Goal: Task Accomplishment & Management: Manage account settings

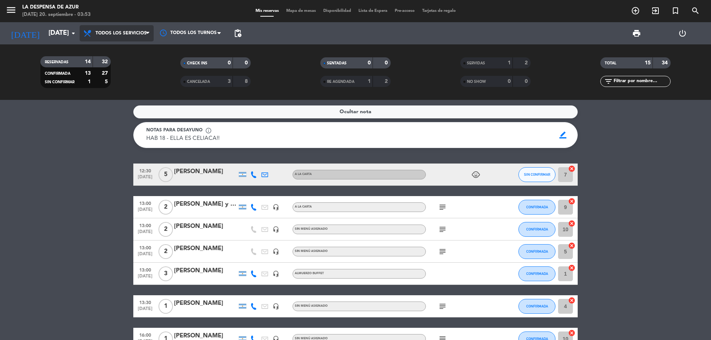
click at [144, 35] on span "Todos los servicios" at bounding box center [121, 33] width 51 height 5
click at [132, 50] on div "menu La Despensa de Azur [DATE] 20. septiembre - 03:53 Mis reservas Mapa de mes…" at bounding box center [355, 50] width 711 height 100
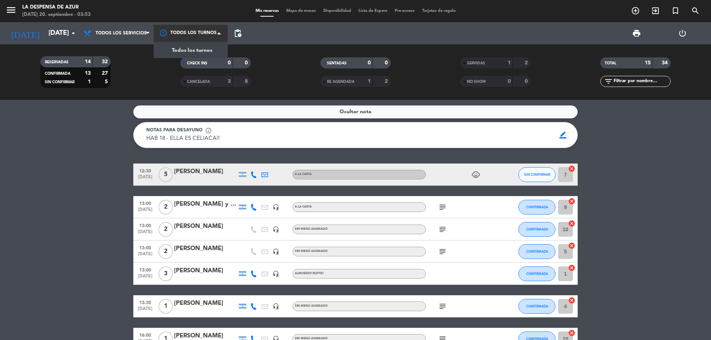
click at [195, 37] on div at bounding box center [191, 33] width 74 height 17
click at [636, 11] on icon "add_circle_outline" at bounding box center [635, 10] width 9 height 9
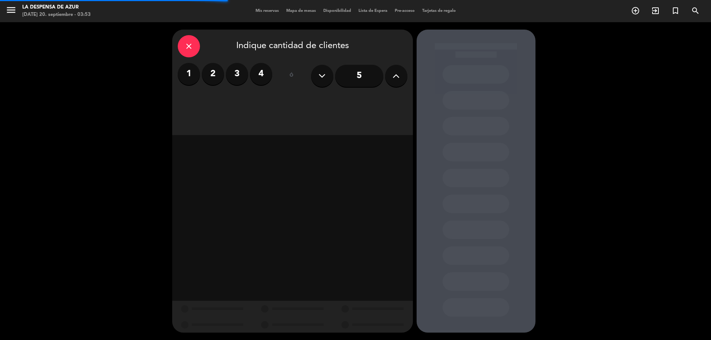
click at [216, 70] on label "2" at bounding box center [213, 74] width 22 height 22
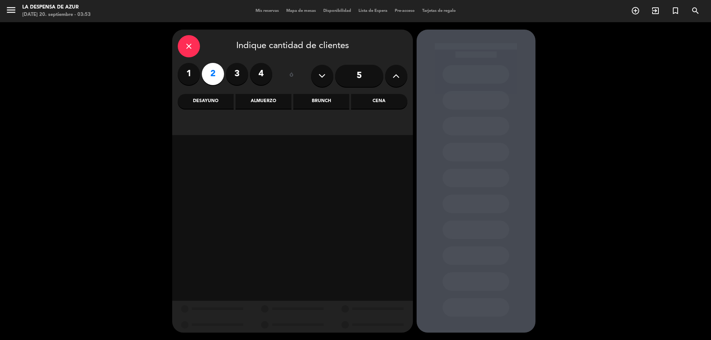
click at [186, 99] on div "Desayuno" at bounding box center [206, 101] width 56 height 15
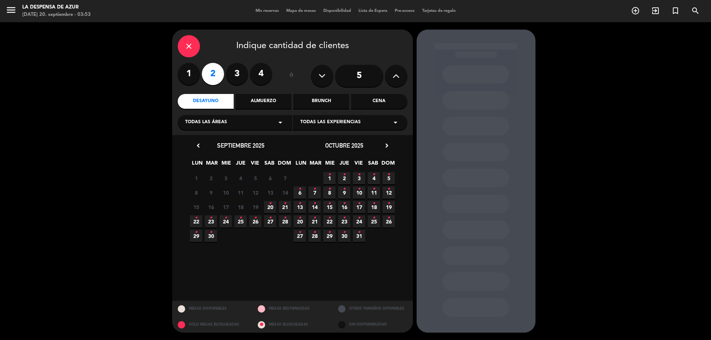
click at [272, 207] on span "20 •" at bounding box center [270, 207] width 12 height 12
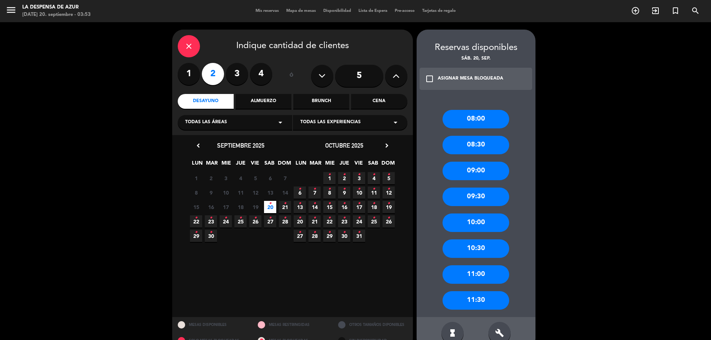
click at [482, 231] on div "10:00" at bounding box center [476, 223] width 67 height 19
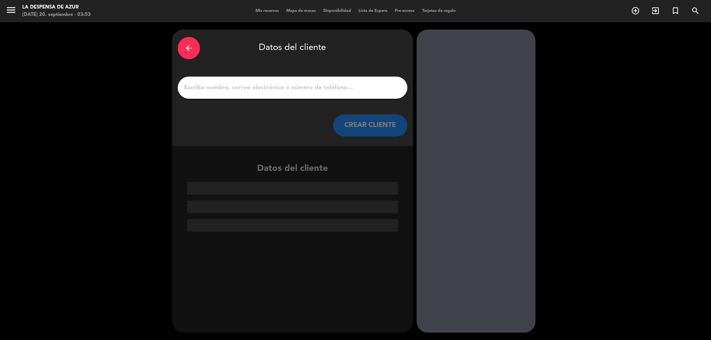
click at [303, 87] on input "1" at bounding box center [292, 88] width 219 height 10
paste input "[PERSON_NAME] 34 613 47 88 10 // V21941"
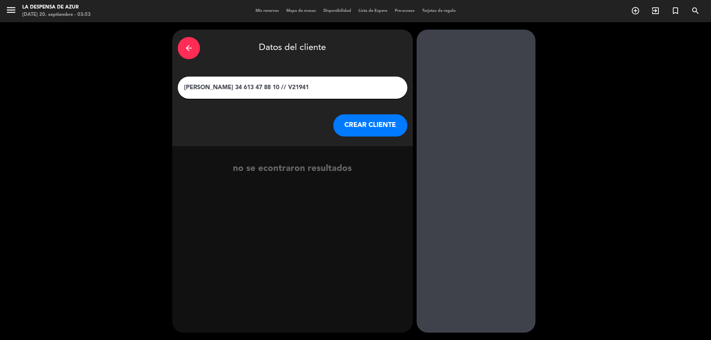
drag, startPoint x: 243, startPoint y: 86, endPoint x: 337, endPoint y: 90, distance: 94.5
click at [337, 90] on input "[PERSON_NAME] 34 613 47 88 10 // V21941" at bounding box center [292, 88] width 219 height 10
type input "[PERSON_NAME]"
click at [377, 124] on button "CREAR CLIENTE" at bounding box center [370, 125] width 74 height 22
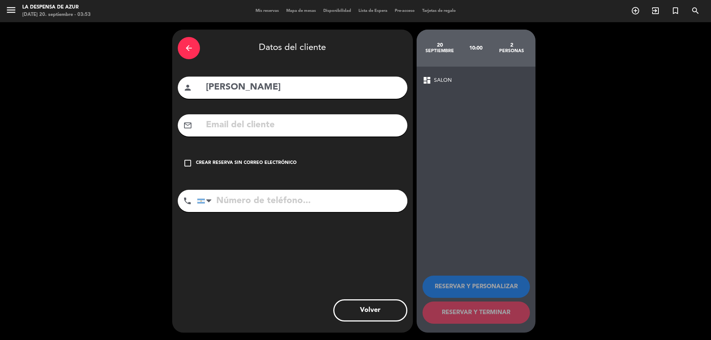
click at [259, 204] on input "tel" at bounding box center [302, 201] width 210 height 22
paste input "34 613 47 88 10 // V21941"
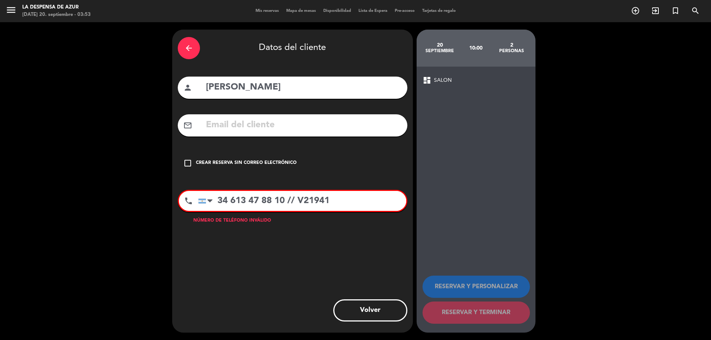
drag, startPoint x: 288, startPoint y: 200, endPoint x: 360, endPoint y: 197, distance: 71.5
click at [359, 198] on input "34 613 47 88 10 // V21941" at bounding box center [302, 201] width 208 height 20
type input "34 613 47 88 10"
drag, startPoint x: 187, startPoint y: 162, endPoint x: 287, endPoint y: 206, distance: 109.4
click at [189, 161] on icon "check_box_outline_blank" at bounding box center [187, 163] width 9 height 9
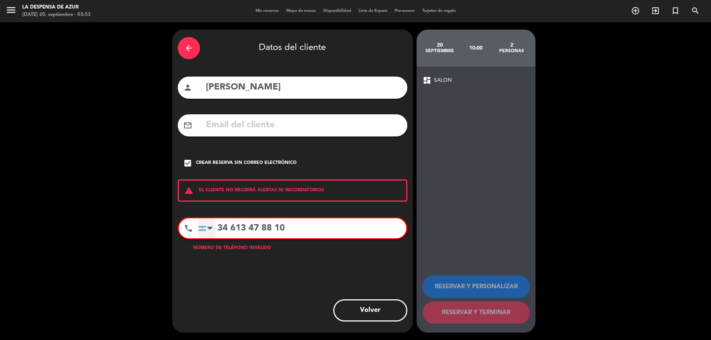
click at [215, 223] on div at bounding box center [207, 228] width 17 height 19
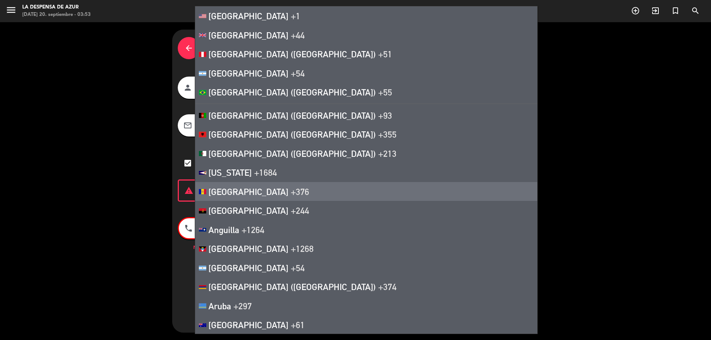
click at [478, 157] on div "dashboard SALON RESERVAR Y PERSONALIZAR RESERVAR Y TERMINAR" at bounding box center [476, 200] width 119 height 266
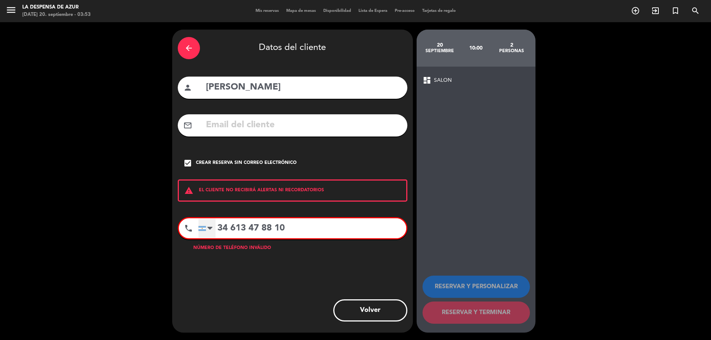
click at [213, 227] on div at bounding box center [207, 228] width 17 height 19
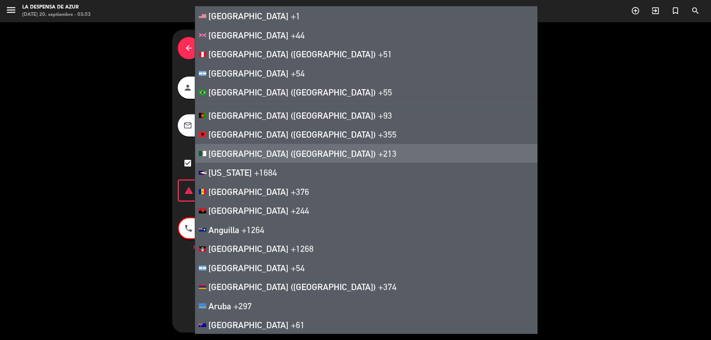
click at [573, 174] on div "arrow_back Datos del cliente person [PERSON_NAME] mail_outline check_box Crear …" at bounding box center [355, 181] width 711 height 318
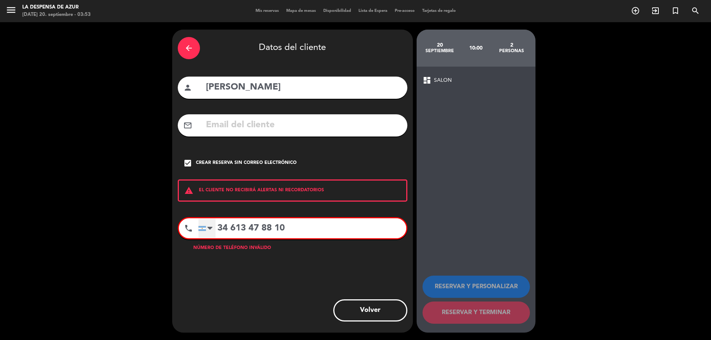
click at [209, 226] on div at bounding box center [209, 228] width 5 height 9
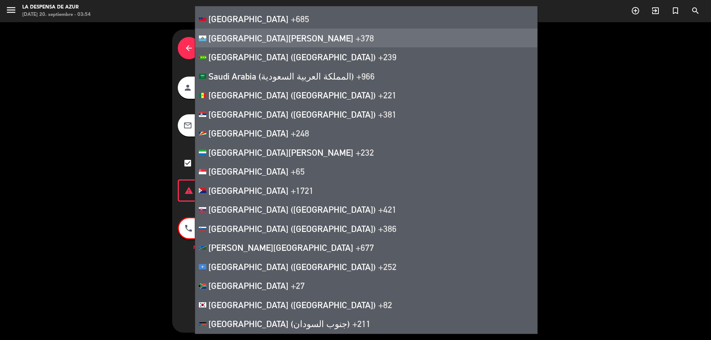
scroll to position [3667, 0]
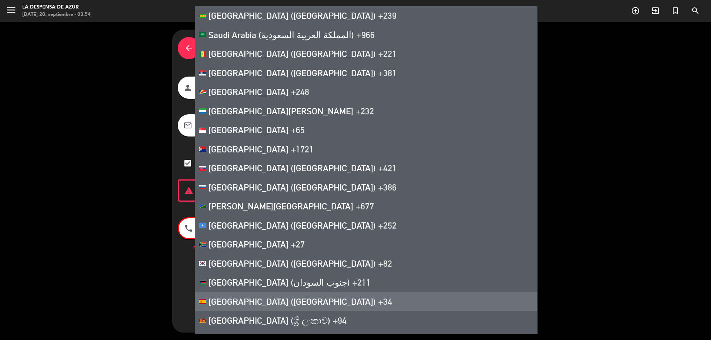
click at [239, 297] on span "[GEOGRAPHIC_DATA] ([GEOGRAPHIC_DATA])" at bounding box center [292, 302] width 167 height 10
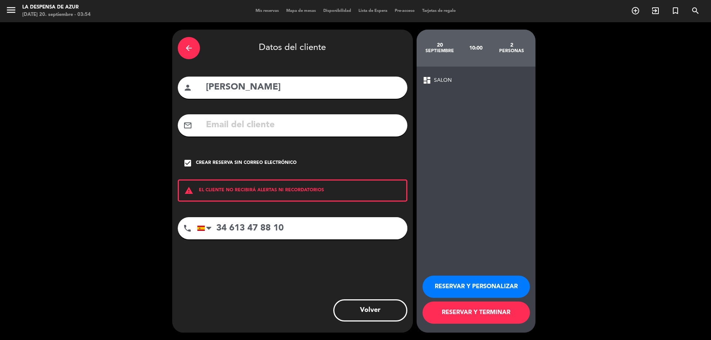
click at [467, 282] on button "RESERVAR Y PERSONALIZAR" at bounding box center [476, 287] width 107 height 22
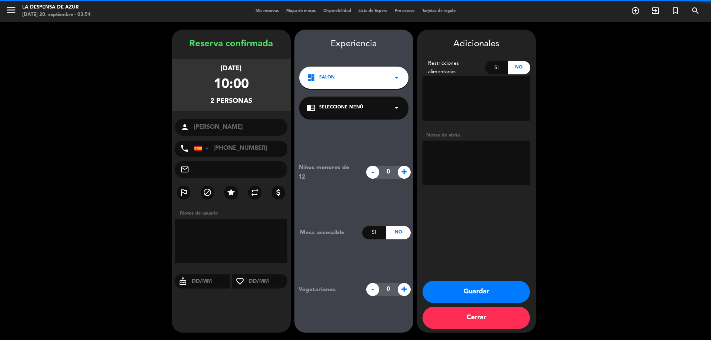
click at [469, 148] on textarea at bounding box center [477, 163] width 108 height 44
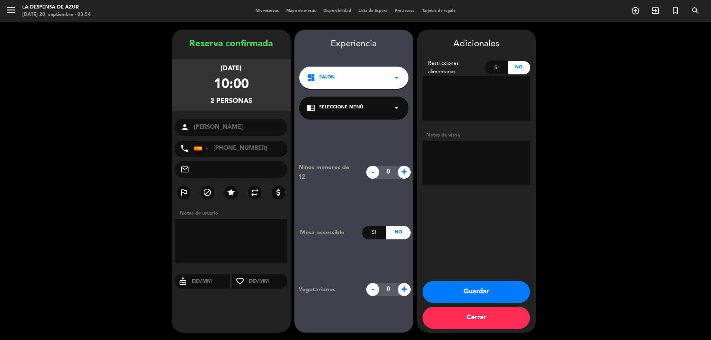
paste textarea "// V21941"
type textarea "// V21941 // Desayuno mesón x 2 // Tienen spa 11hs // AD"
click at [458, 294] on button "Guardar" at bounding box center [476, 292] width 107 height 22
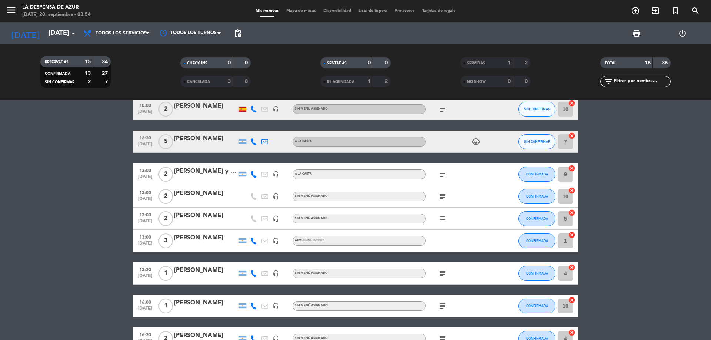
scroll to position [74, 0]
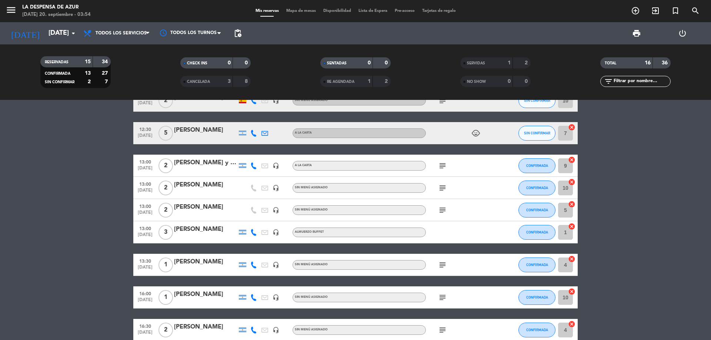
click at [205, 260] on div "[PERSON_NAME]" at bounding box center [205, 262] width 63 height 10
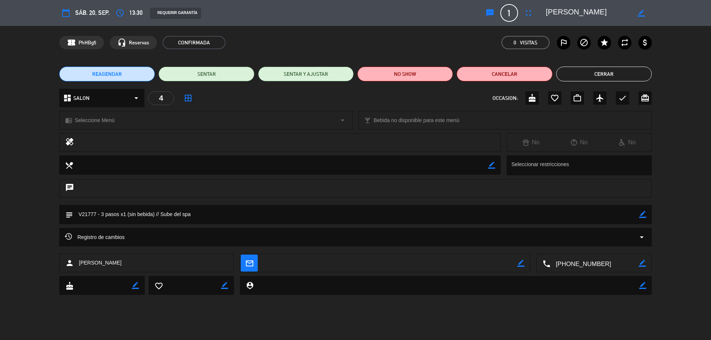
click at [645, 215] on icon "border_color" at bounding box center [642, 214] width 7 height 7
click at [101, 214] on textarea at bounding box center [356, 214] width 566 height 19
type textarea "V21777 - Almuerzo de 3 pasos x1 (sin bebida) // Sube del spa"
click at [340, 121] on icon "arrow_drop_down" at bounding box center [342, 120] width 9 height 9
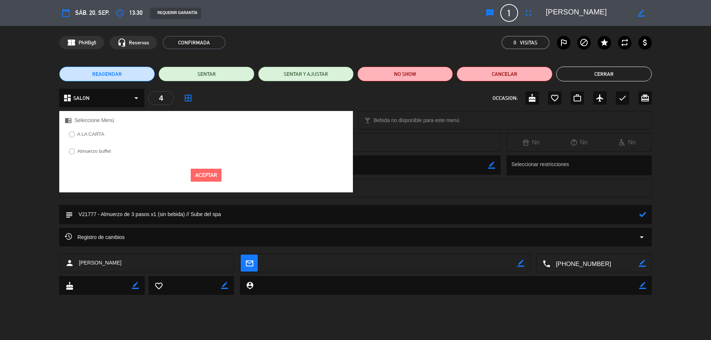
click at [363, 101] on div "dashboard SALON arrow_drop_down 4 border_all OCCASION: cake favorite_border wor…" at bounding box center [355, 98] width 593 height 19
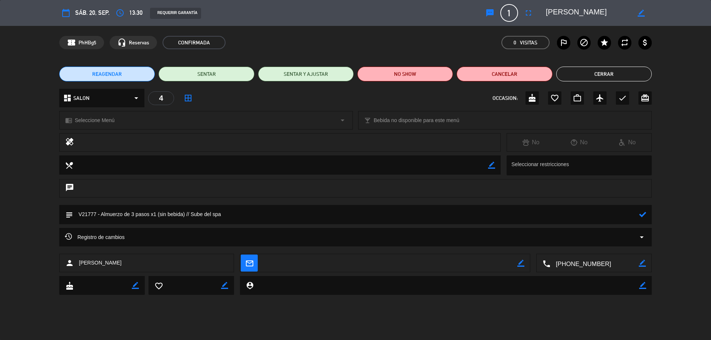
click at [639, 214] on textarea at bounding box center [356, 214] width 566 height 19
click at [641, 214] on icon at bounding box center [642, 214] width 7 height 7
click at [595, 80] on button "Cerrar" at bounding box center [604, 74] width 96 height 15
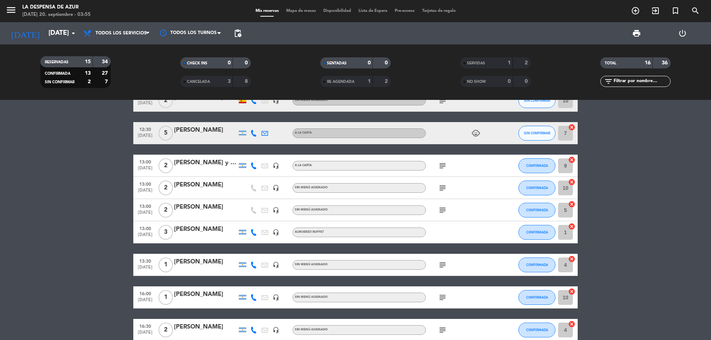
scroll to position [148, 0]
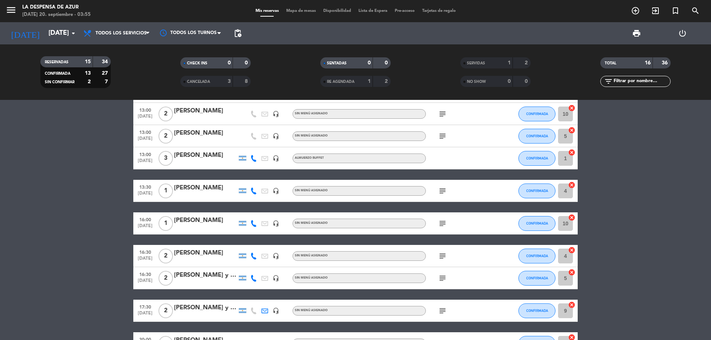
click at [207, 222] on div "[PERSON_NAME]" at bounding box center [205, 221] width 63 height 10
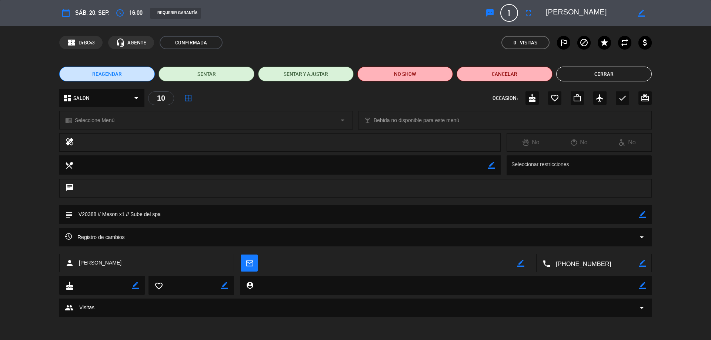
click at [642, 215] on icon "border_color" at bounding box center [642, 214] width 7 height 7
click at [107, 214] on textarea at bounding box center [356, 214] width 566 height 19
type textarea "V20388 // Merienda meson x1 // Sube del spa"
click at [645, 214] on icon at bounding box center [642, 214] width 7 height 7
click at [613, 70] on button "Cerrar" at bounding box center [604, 74] width 96 height 15
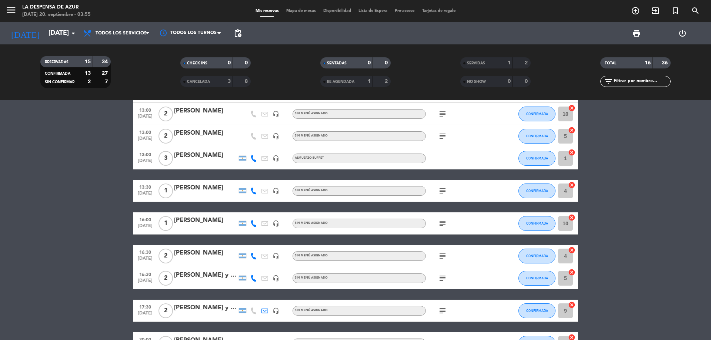
click at [197, 255] on div "[PERSON_NAME]" at bounding box center [205, 254] width 63 height 10
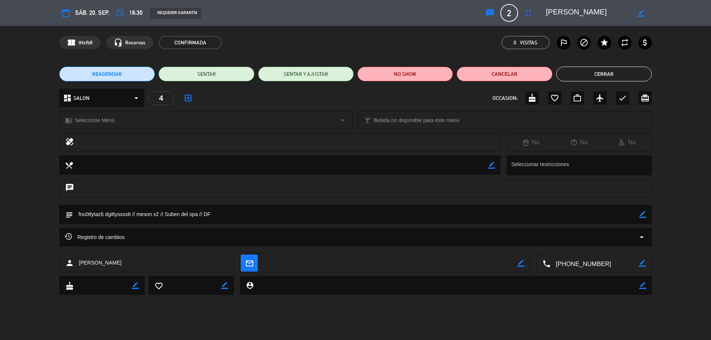
click at [640, 213] on icon "border_color" at bounding box center [642, 214] width 7 height 7
click at [137, 215] on textarea at bounding box center [356, 214] width 566 height 19
type textarea "fnu0tlytaz6 dgi6yssxx8 // Merienda meson x2 // Suben del spa // DF"
click at [641, 214] on icon at bounding box center [642, 214] width 7 height 7
click at [622, 78] on button "Cerrar" at bounding box center [604, 74] width 96 height 15
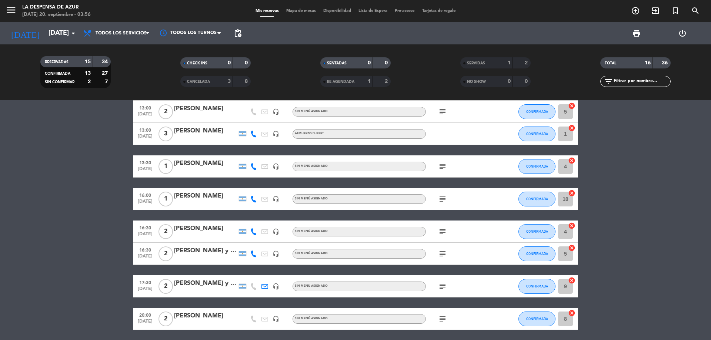
scroll to position [222, 0]
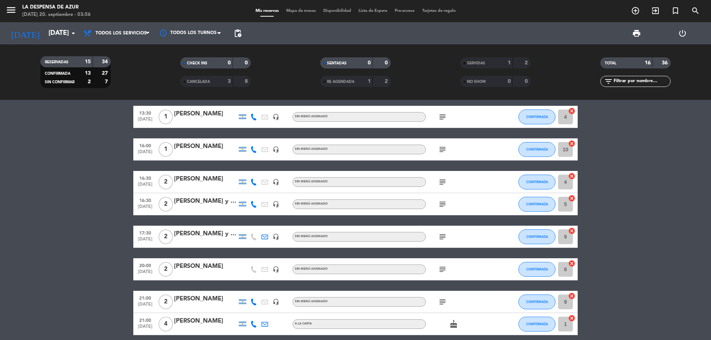
click at [200, 237] on div "[PERSON_NAME] y [PERSON_NAME]" at bounding box center [205, 234] width 63 height 10
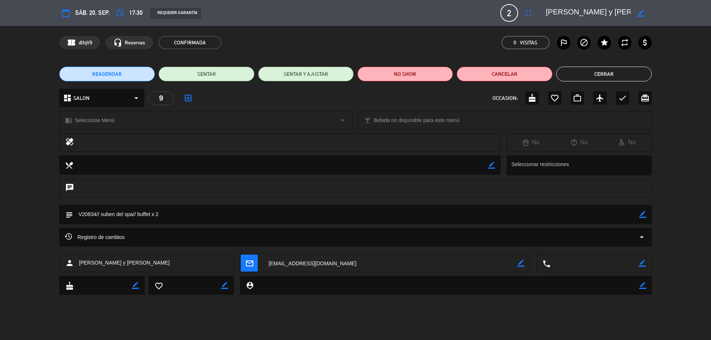
click at [640, 213] on icon "border_color" at bounding box center [642, 214] width 7 height 7
drag, startPoint x: 158, startPoint y: 218, endPoint x: 137, endPoint y: 220, distance: 20.5
click at [137, 220] on textarea at bounding box center [356, 214] width 566 height 19
click at [100, 214] on textarea at bounding box center [356, 214] width 566 height 19
click at [101, 214] on textarea at bounding box center [356, 214] width 566 height 19
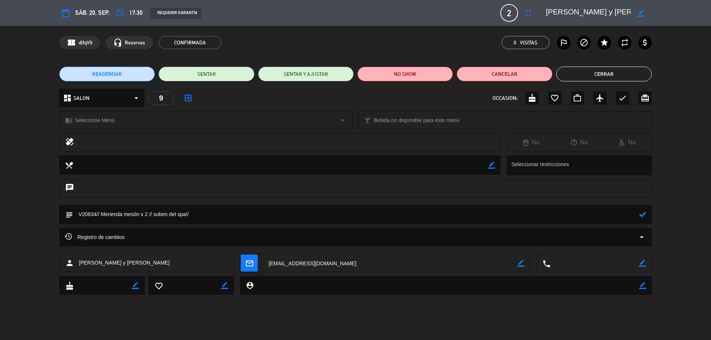
click at [220, 212] on textarea at bounding box center [356, 214] width 566 height 19
type textarea "V20834// Merienda mesón x 2 // suben del spa// AD"
click at [130, 122] on div "chrome_reader_mode Seleccione Menú arrow_drop_down" at bounding box center [206, 120] width 293 height 18
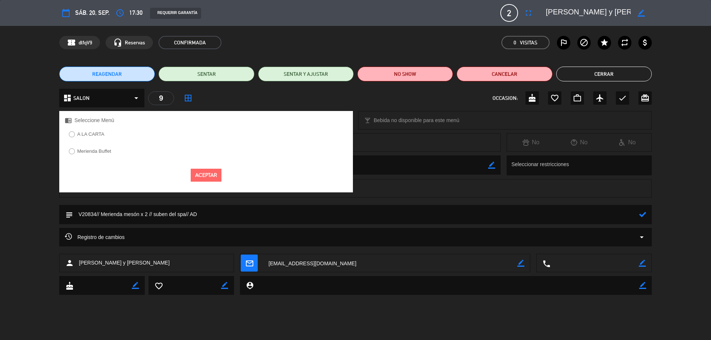
click at [119, 152] on div "Merienda Buffet" at bounding box center [206, 154] width 294 height 14
click at [74, 151] on div at bounding box center [72, 152] width 6 height 6
click at [392, 141] on div at bounding box center [287, 142] width 415 height 10
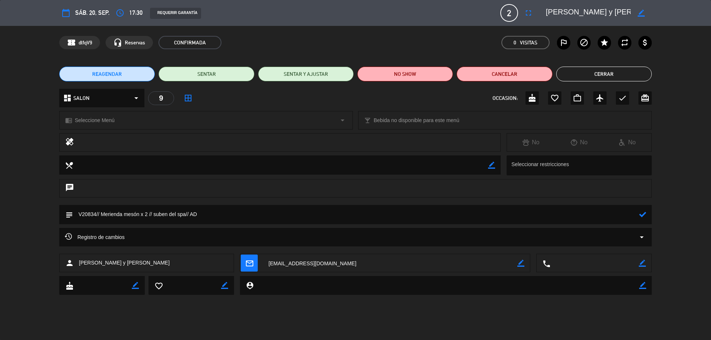
drag, startPoint x: 150, startPoint y: 123, endPoint x: 137, endPoint y: 129, distance: 14.1
click at [148, 123] on div "chrome_reader_mode Seleccione Menú arrow_drop_down" at bounding box center [206, 120] width 293 height 18
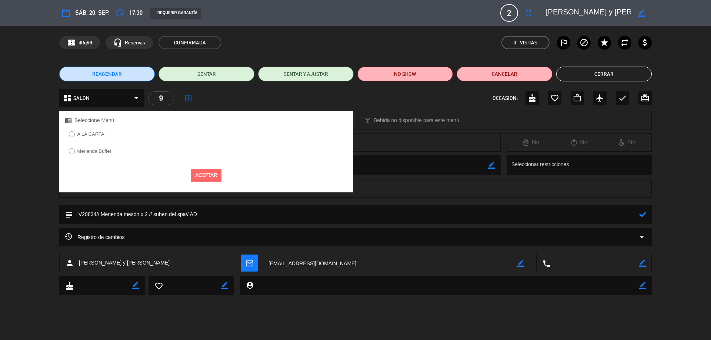
drag, startPoint x: 81, startPoint y: 150, endPoint x: 74, endPoint y: 151, distance: 7.2
click at [77, 151] on label "Merienda Buffet" at bounding box center [94, 151] width 34 height 5
drag, startPoint x: 206, startPoint y: 166, endPoint x: 203, endPoint y: 169, distance: 4.7
click at [206, 166] on div "Aceptar" at bounding box center [206, 175] width 294 height 24
click at [203, 169] on button "Aceptar" at bounding box center [206, 175] width 31 height 13
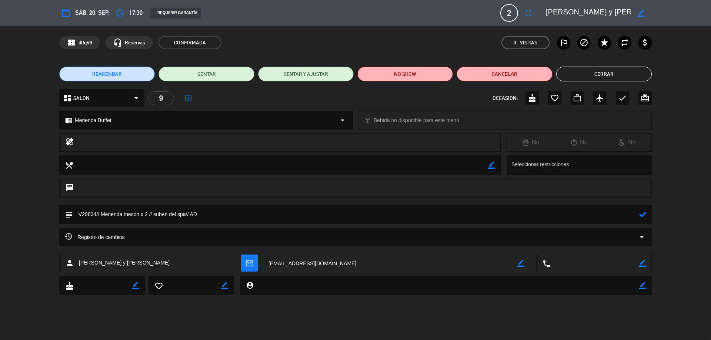
click at [645, 217] on icon at bounding box center [642, 214] width 7 height 7
click at [584, 78] on button "Cerrar" at bounding box center [604, 74] width 96 height 15
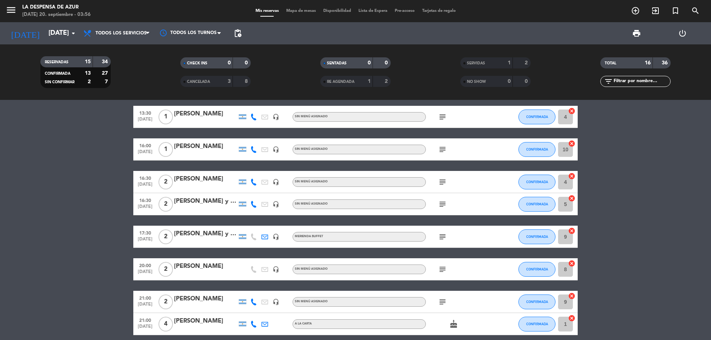
click at [203, 147] on div "[PERSON_NAME]" at bounding box center [205, 147] width 63 height 10
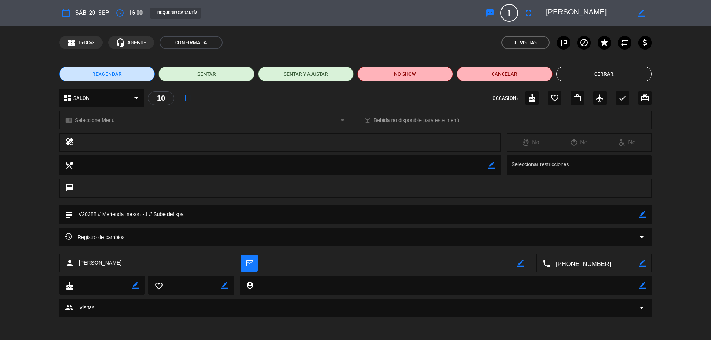
click at [111, 120] on span "Seleccione Menú" at bounding box center [95, 120] width 40 height 9
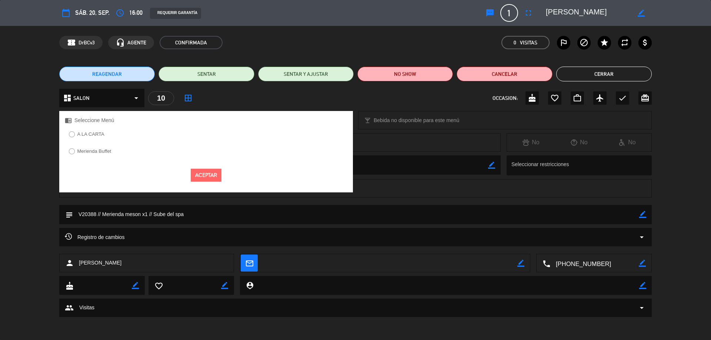
click at [73, 150] on input "Merienda Buffet" at bounding box center [71, 151] width 5 height 5
radio input "true"
click at [210, 177] on button "Aceptar" at bounding box center [206, 175] width 31 height 13
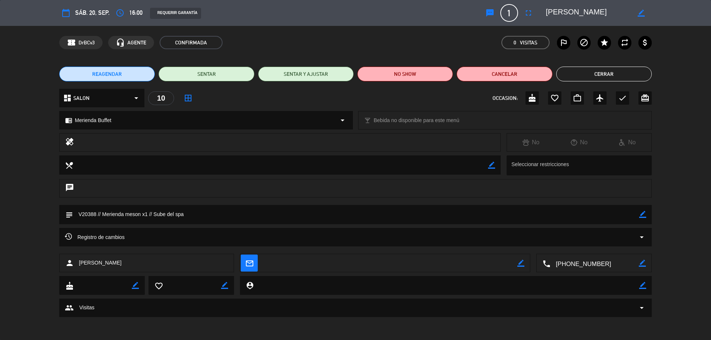
click at [619, 77] on button "Cerrar" at bounding box center [604, 74] width 96 height 15
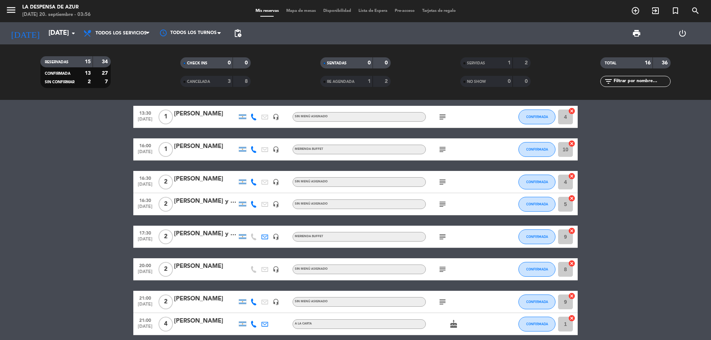
click at [201, 180] on div "[PERSON_NAME]" at bounding box center [205, 179] width 63 height 10
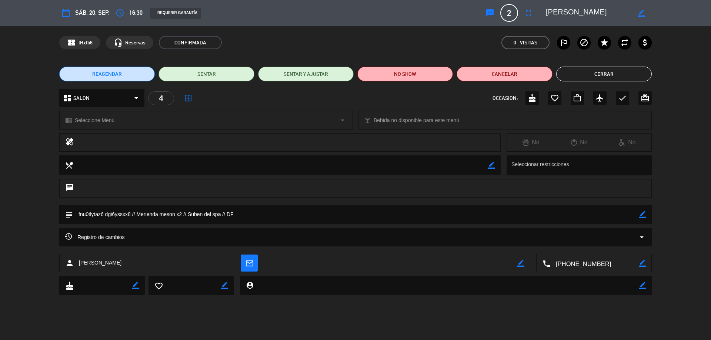
click at [129, 99] on div "dashboard SALON arrow_drop_down" at bounding box center [101, 98] width 85 height 19
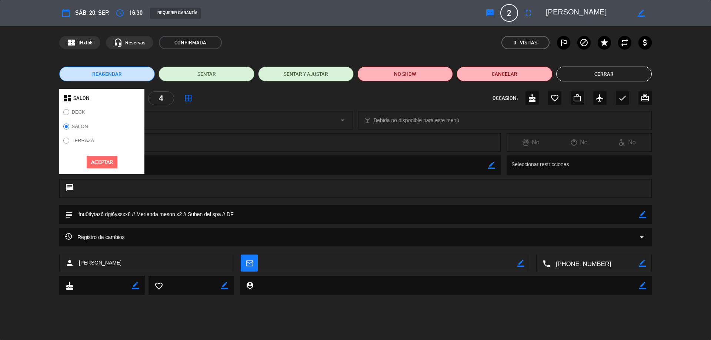
drag, startPoint x: 203, startPoint y: 107, endPoint x: 172, endPoint y: 122, distance: 35.1
click at [204, 107] on div "dashboard SALON DECK SALON TERRAZA Aceptar 4 border_all OCCASION: cake favorite…" at bounding box center [355, 98] width 593 height 19
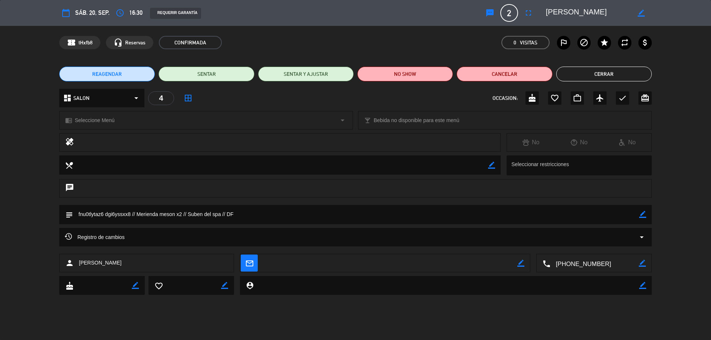
click at [141, 122] on div "chrome_reader_mode Seleccione Menú arrow_drop_down" at bounding box center [206, 120] width 293 height 18
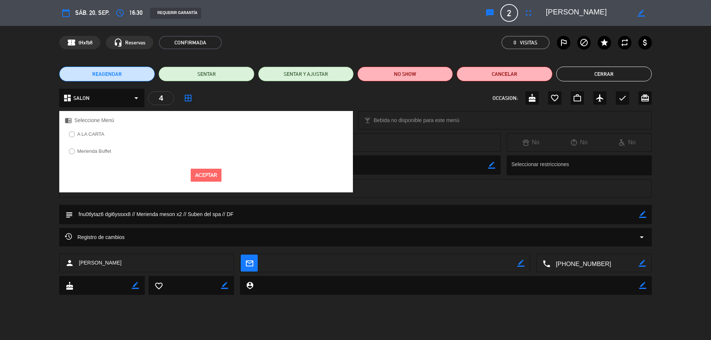
drag, startPoint x: 73, startPoint y: 149, endPoint x: 104, endPoint y: 153, distance: 31.1
click at [74, 149] on div at bounding box center [72, 152] width 6 height 6
click at [203, 176] on button "Aceptar" at bounding box center [206, 175] width 31 height 13
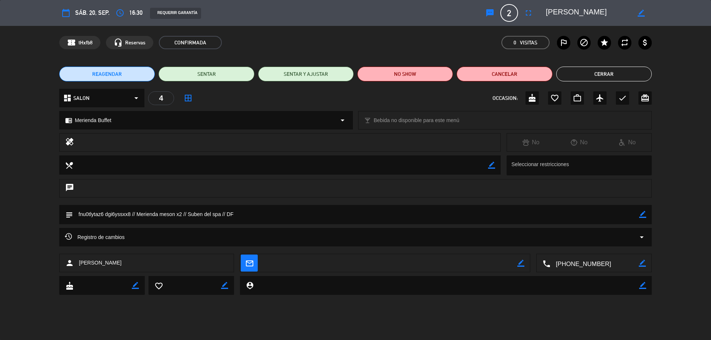
click at [605, 77] on button "Cerrar" at bounding box center [604, 74] width 96 height 15
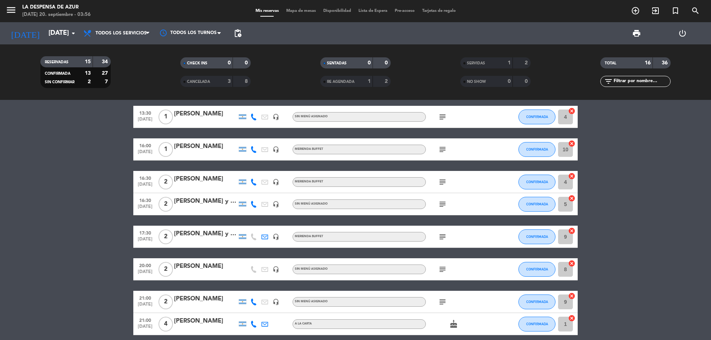
click at [210, 203] on div "[PERSON_NAME] y [PERSON_NAME]" at bounding box center [205, 202] width 63 height 10
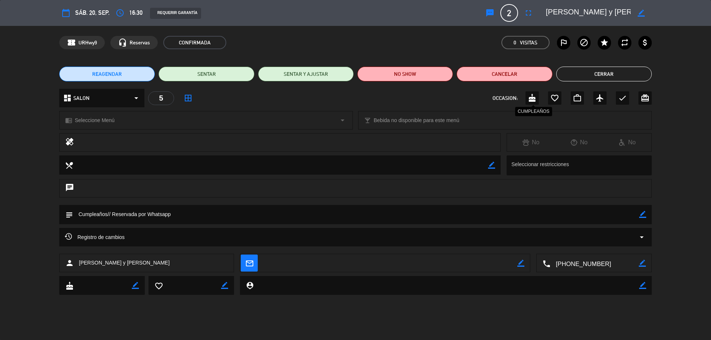
click at [533, 96] on icon "cake" at bounding box center [532, 98] width 9 height 9
click at [583, 76] on button "Cerrar" at bounding box center [604, 74] width 96 height 15
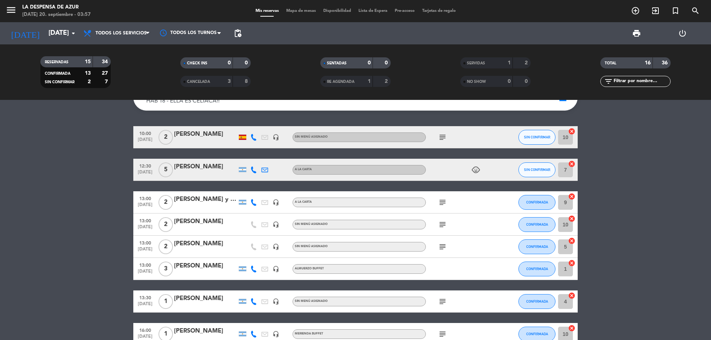
scroll to position [37, 0]
click at [216, 134] on div "[PERSON_NAME]" at bounding box center [205, 135] width 63 height 10
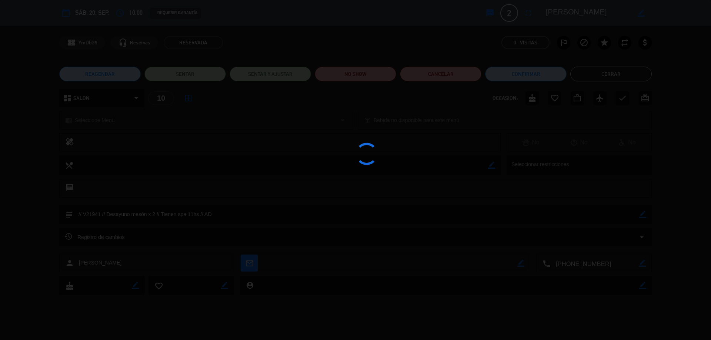
scroll to position [75, 0]
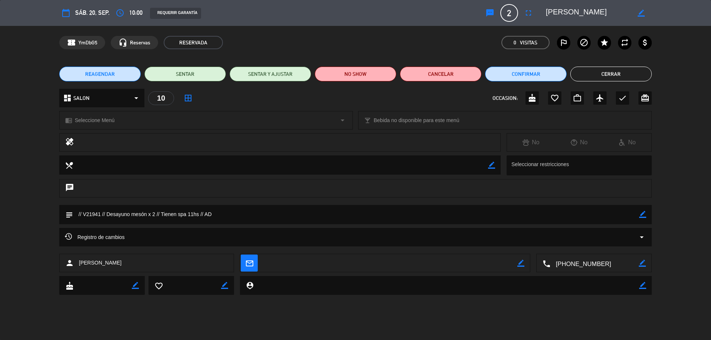
click at [115, 116] on div "chrome_reader_mode Seleccione Menú arrow_drop_down" at bounding box center [206, 120] width 293 height 18
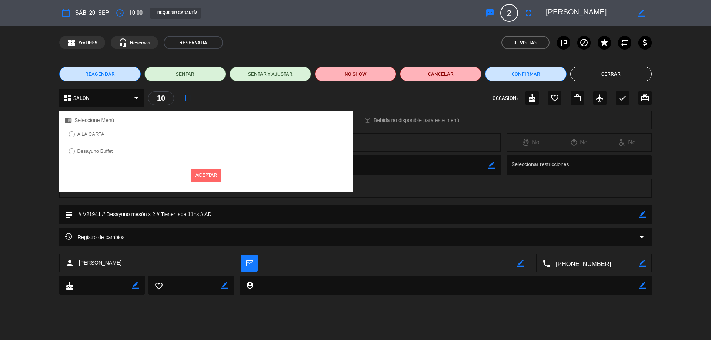
drag, startPoint x: 73, startPoint y: 149, endPoint x: 84, endPoint y: 151, distance: 11.7
click at [73, 149] on input "Desayuno Buffet" at bounding box center [71, 151] width 5 height 5
radio input "true"
drag, startPoint x: 193, startPoint y: 176, endPoint x: 269, endPoint y: 177, distance: 75.6
click at [193, 176] on button "Aceptar" at bounding box center [206, 175] width 31 height 13
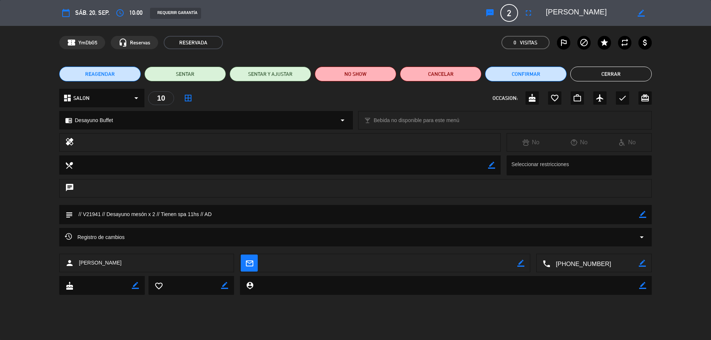
click at [606, 78] on button "Cerrar" at bounding box center [610, 74] width 81 height 15
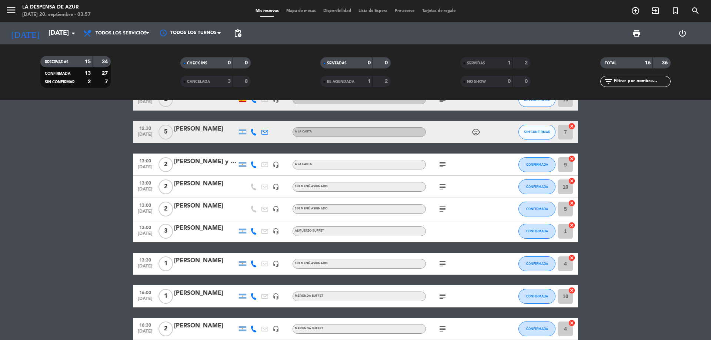
click at [201, 260] on div "[PERSON_NAME]" at bounding box center [205, 261] width 63 height 10
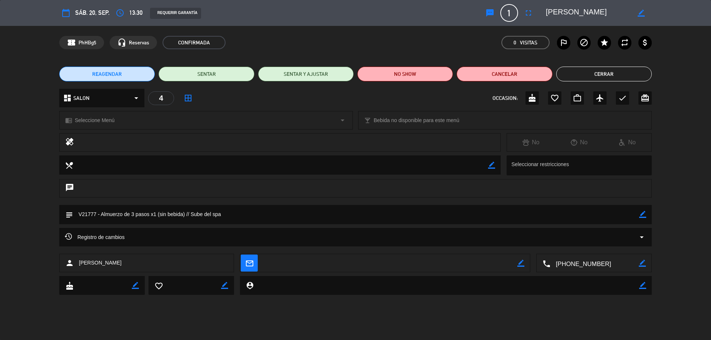
click at [636, 69] on button "Cerrar" at bounding box center [604, 74] width 96 height 15
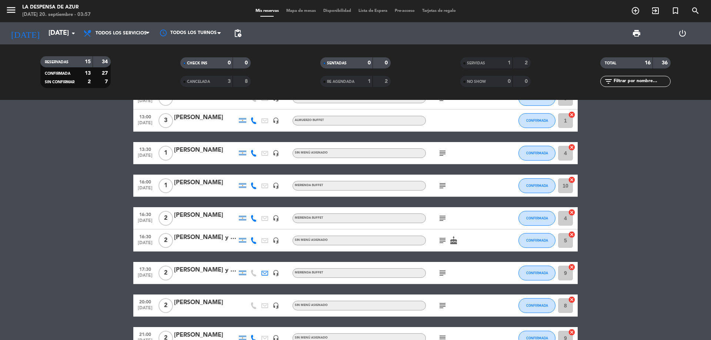
scroll to position [186, 0]
click at [209, 272] on div "[PERSON_NAME] y [PERSON_NAME]" at bounding box center [205, 270] width 63 height 10
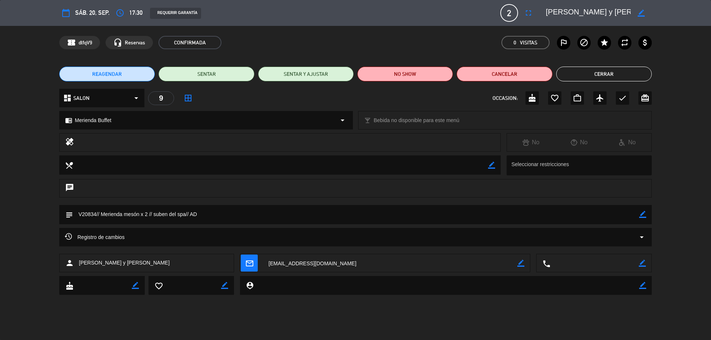
click at [584, 73] on button "Cerrar" at bounding box center [604, 74] width 96 height 15
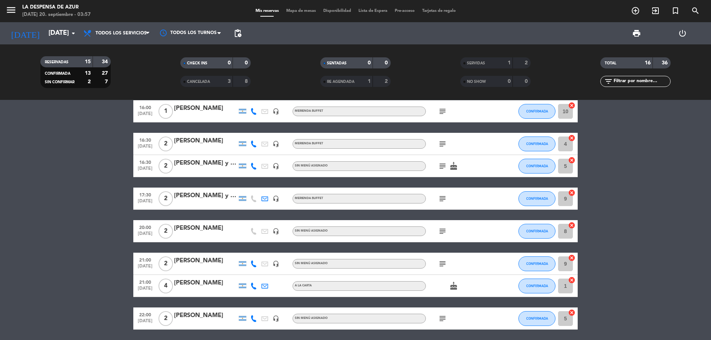
scroll to position [287, 0]
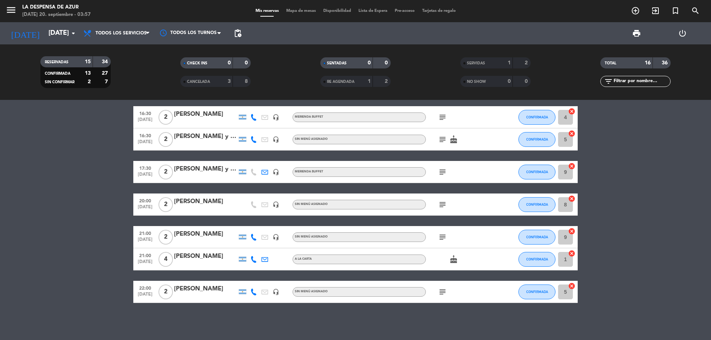
click at [219, 233] on div "[PERSON_NAME]" at bounding box center [205, 235] width 63 height 10
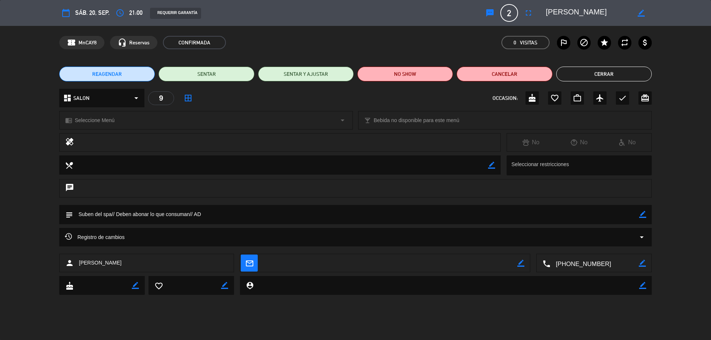
click at [127, 118] on div "chrome_reader_mode Seleccione Menú arrow_drop_down" at bounding box center [206, 120] width 293 height 18
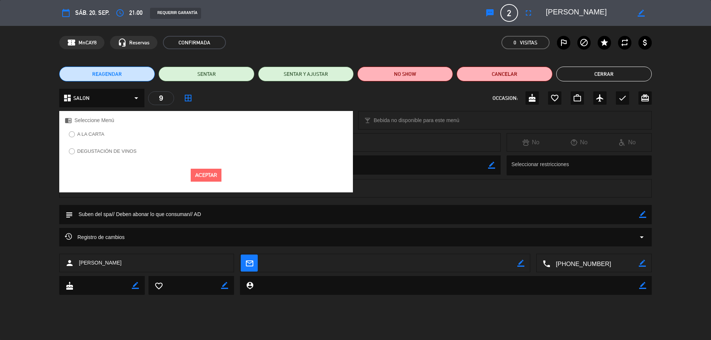
click at [69, 133] on input "A LA CARTA" at bounding box center [71, 133] width 5 height 5
radio input "true"
click at [195, 172] on button "Aceptar" at bounding box center [206, 175] width 31 height 13
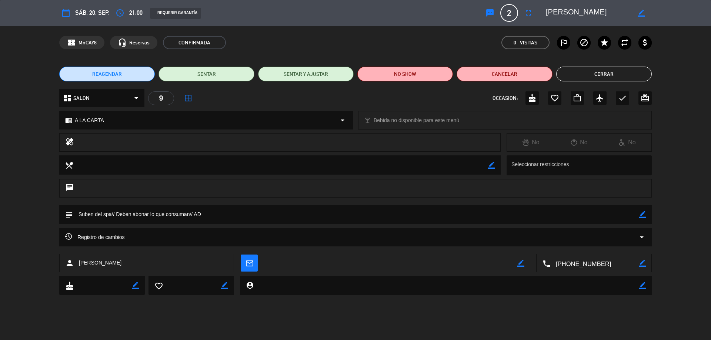
click at [598, 74] on button "Cerrar" at bounding box center [604, 74] width 96 height 15
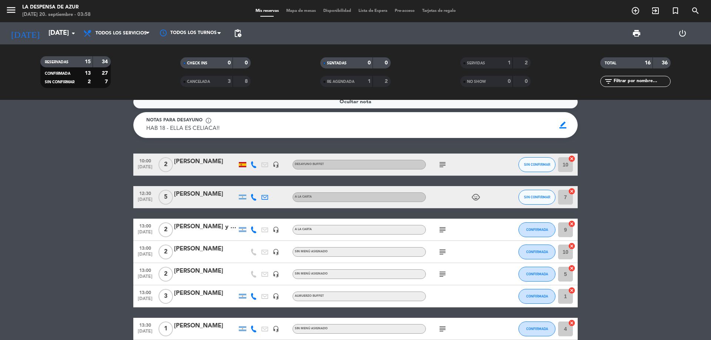
scroll to position [0, 0]
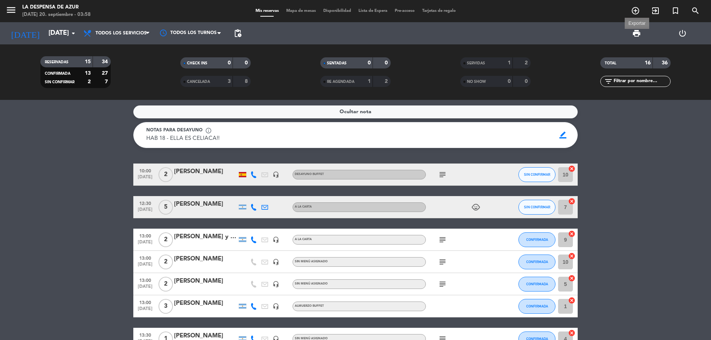
click at [638, 34] on span "print" at bounding box center [636, 33] width 9 height 9
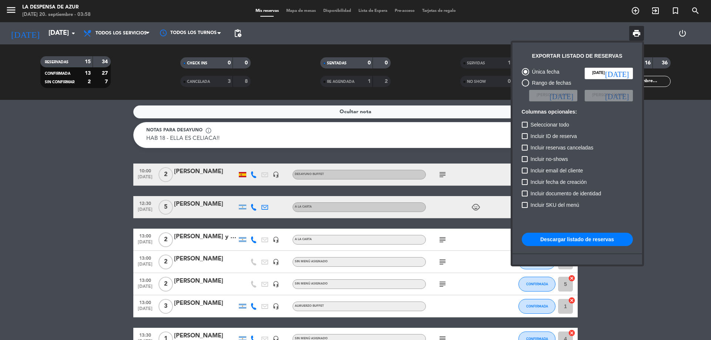
click at [552, 240] on button "Descargar listado de reservas" at bounding box center [577, 239] width 111 height 13
click at [668, 147] on div at bounding box center [355, 170] width 711 height 340
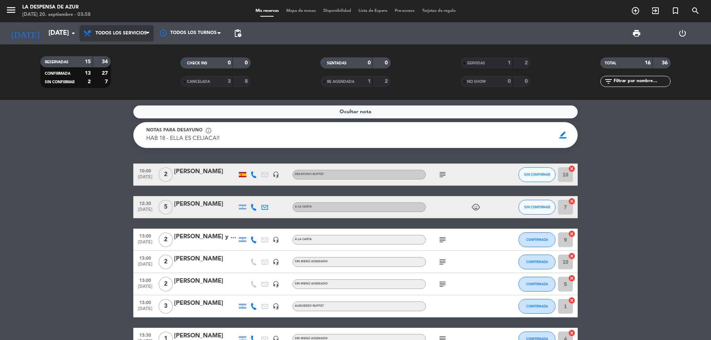
click at [132, 33] on span "Todos los servicios" at bounding box center [121, 33] width 51 height 5
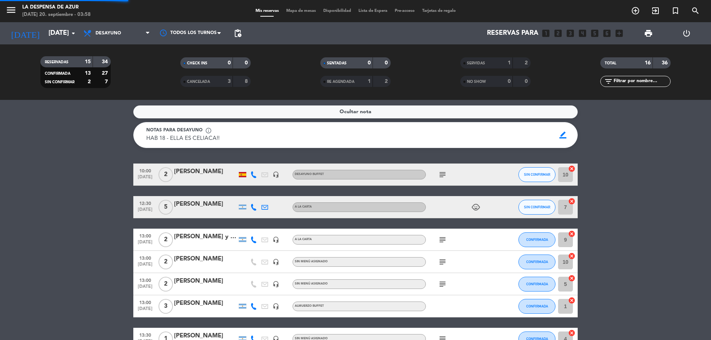
drag, startPoint x: 110, startPoint y: 64, endPoint x: 169, endPoint y: 92, distance: 64.4
click at [110, 64] on div "menu La Despensa de Azur [DATE] 20. septiembre - 03:58 Mis reservas Mapa de mes…" at bounding box center [355, 50] width 711 height 100
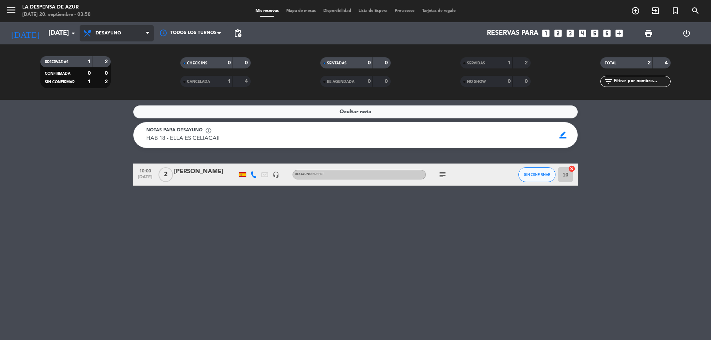
click at [134, 36] on span "Desayuno" at bounding box center [117, 33] width 74 height 16
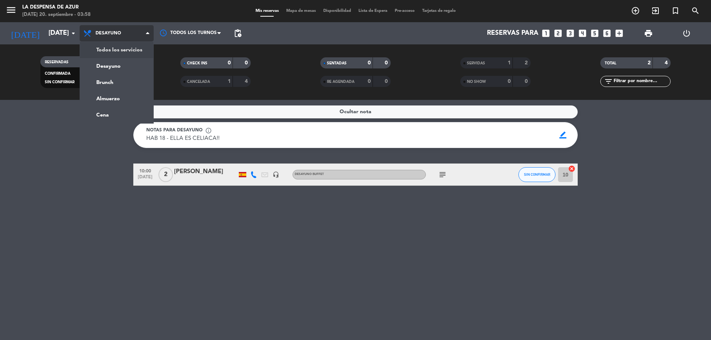
click at [119, 50] on div "menu La Despensa de Azur [DATE] 20. septiembre - 03:58 Mis reservas Mapa de mes…" at bounding box center [355, 50] width 711 height 100
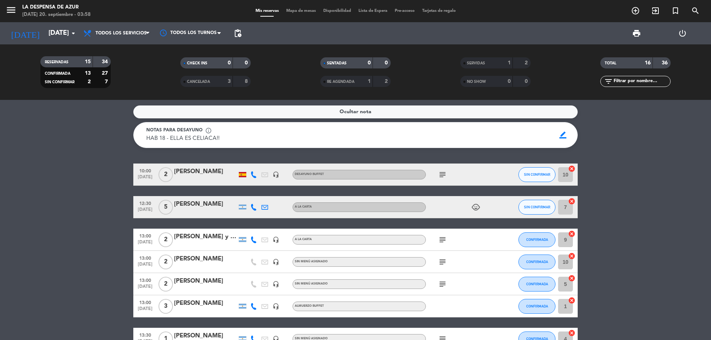
click at [508, 63] on strong "1" at bounding box center [509, 62] width 3 height 5
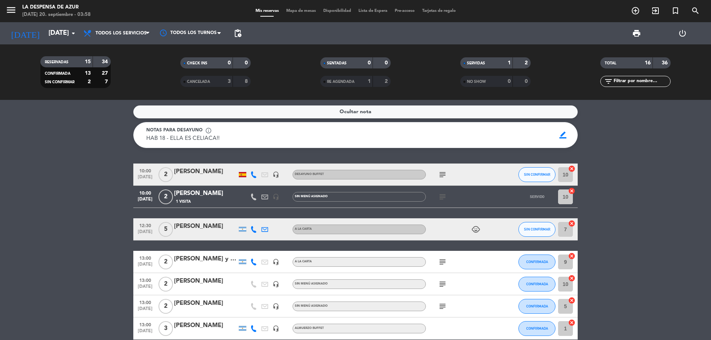
click at [223, 193] on div "[PERSON_NAME]" at bounding box center [205, 194] width 63 height 10
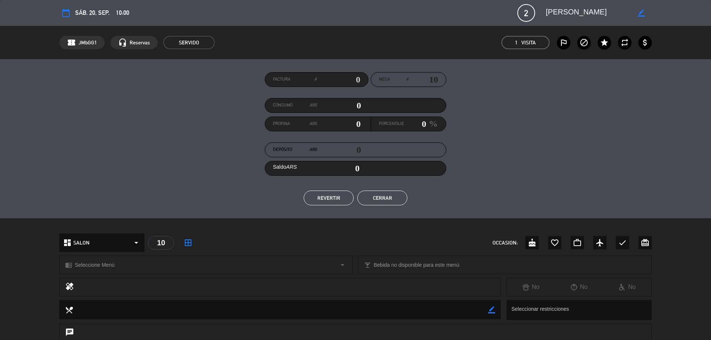
click at [322, 198] on button "REVERTIR" at bounding box center [329, 198] width 50 height 15
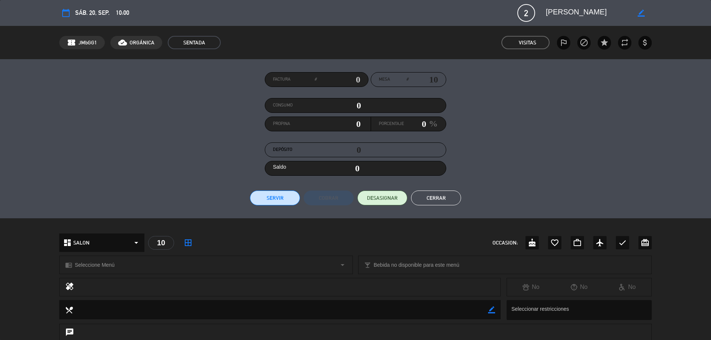
click at [433, 193] on button "Cerrar" at bounding box center [436, 198] width 50 height 15
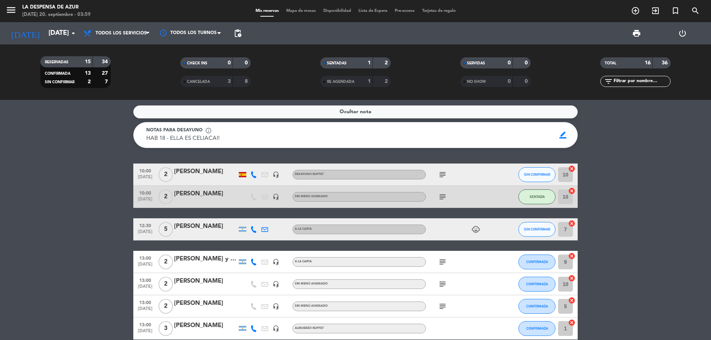
click at [207, 194] on div "[PERSON_NAME]" at bounding box center [205, 194] width 63 height 10
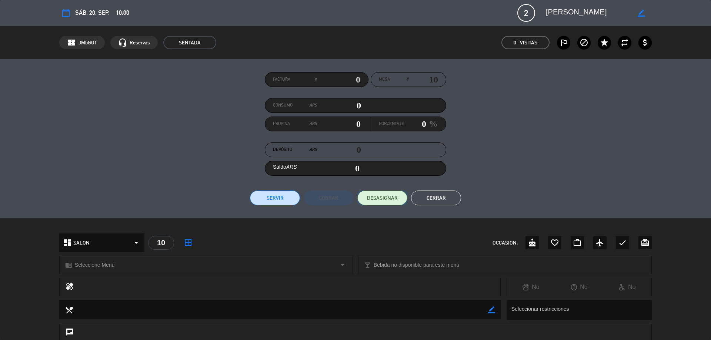
click at [390, 200] on span "DESASIGNAR" at bounding box center [382, 198] width 31 height 8
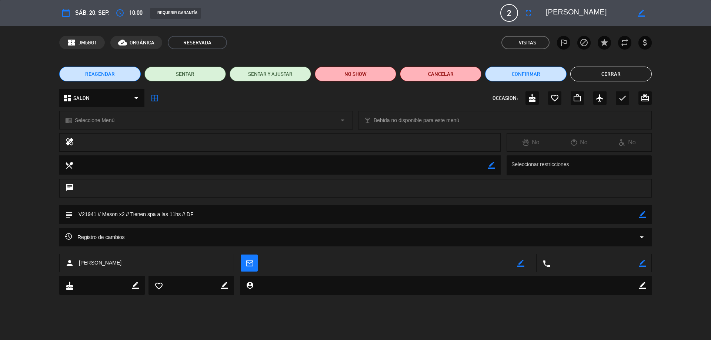
click at [602, 69] on button "Cerrar" at bounding box center [610, 74] width 81 height 15
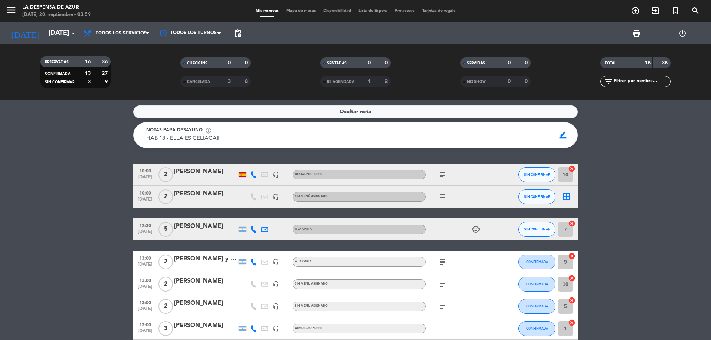
click at [220, 195] on div "[PERSON_NAME]" at bounding box center [205, 194] width 63 height 10
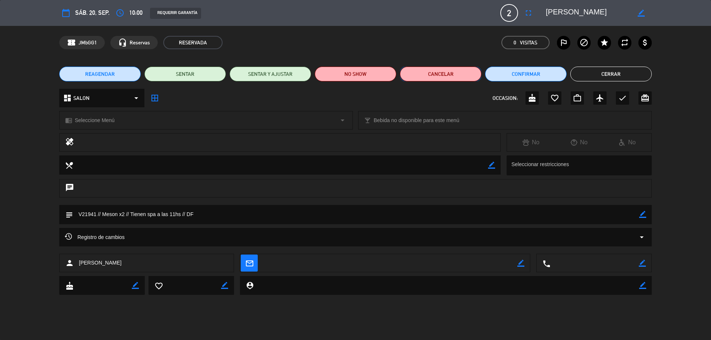
click at [431, 72] on button "Cancelar" at bounding box center [440, 74] width 81 height 15
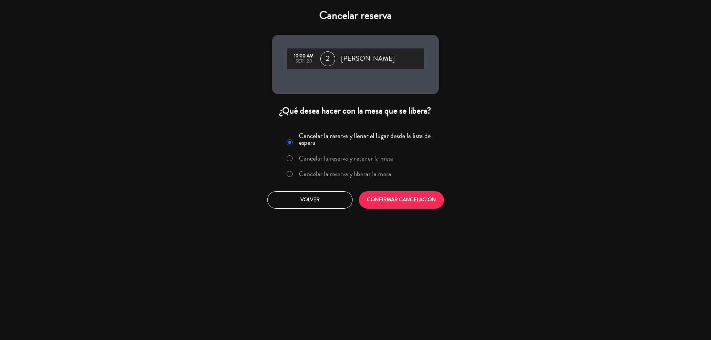
click at [286, 169] on label "Cancelar la reserva y liberar la mesa" at bounding box center [339, 174] width 113 height 13
click at [392, 200] on button "CONFIRMAR CANCELACIÓN" at bounding box center [401, 200] width 85 height 17
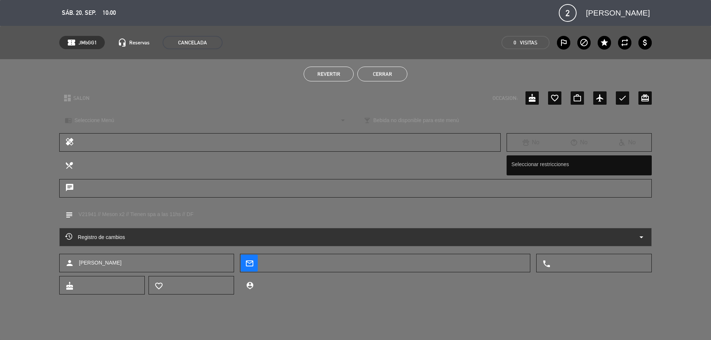
click at [377, 77] on button "Cerrar" at bounding box center [382, 74] width 50 height 15
